Goal: Task Accomplishment & Management: Use online tool/utility

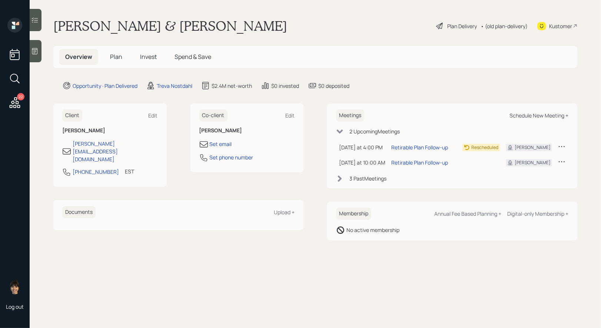
click at [547, 115] on div "Schedule New Meeting +" at bounding box center [538, 115] width 59 height 7
select select "8b79112e-3cfb-44f9-89e7-15267fe946c1"
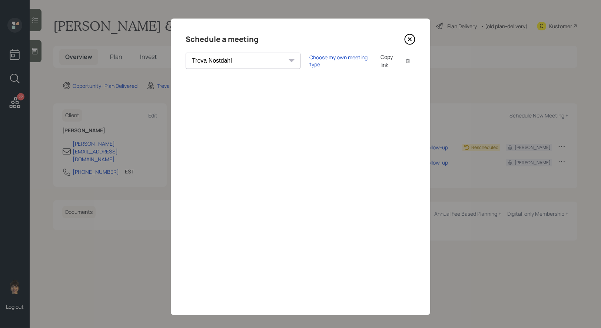
click at [380, 63] on div "Copy link" at bounding box center [388, 61] width 17 height 16
